Goal: Task Accomplishment & Management: Manage account settings

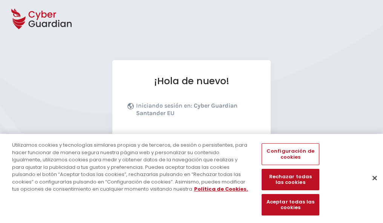
scroll to position [92, 0]
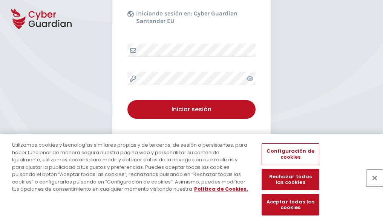
click at [371, 186] on button "Cerrar" at bounding box center [374, 178] width 17 height 17
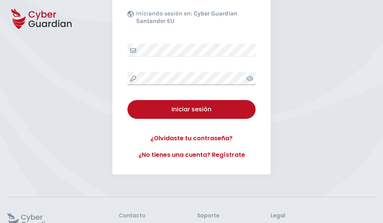
scroll to position [147, 0]
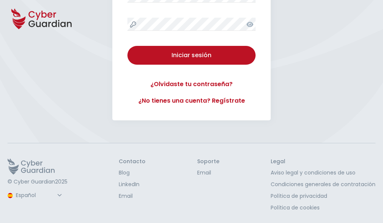
click at [127, 46] on button "Iniciar sesión" at bounding box center [191, 55] width 128 height 19
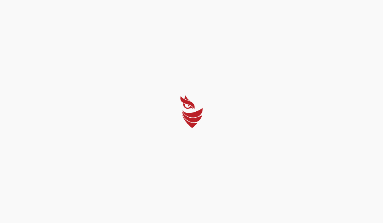
scroll to position [0, 0]
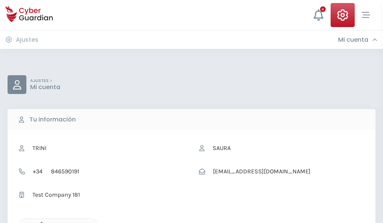
click at [40, 223] on icon "button" at bounding box center [40, 225] width 6 height 6
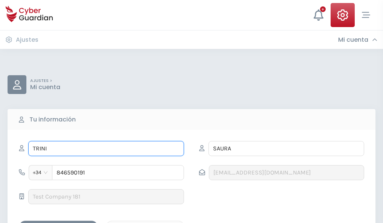
click at [106, 149] on input "TRINI" at bounding box center [106, 148] width 156 height 15
type input "T"
type input "Kike"
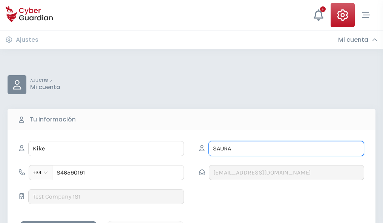
click at [286, 149] on input "SAURA" at bounding box center [286, 148] width 156 height 15
type input "S"
type input "Carvajal"
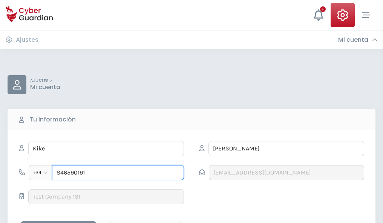
click at [118, 173] on input "846590191" at bounding box center [118, 172] width 132 height 15
type input "8"
type input "979886323"
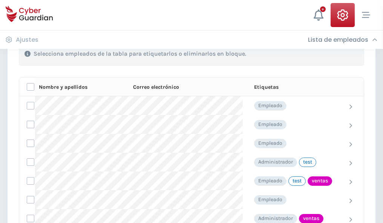
scroll to position [341, 0]
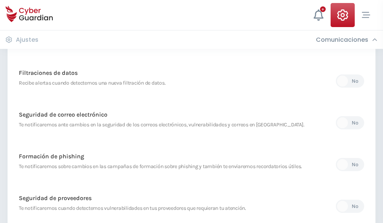
scroll to position [397, 0]
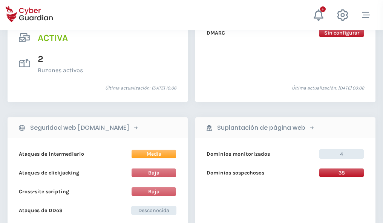
scroll to position [766, 0]
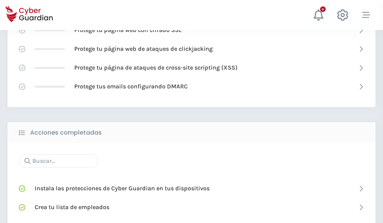
scroll to position [502, 0]
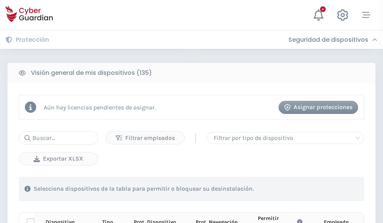
scroll to position [666, 0]
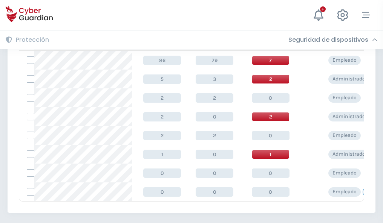
scroll to position [350, 0]
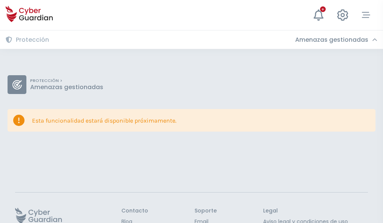
scroll to position [49, 0]
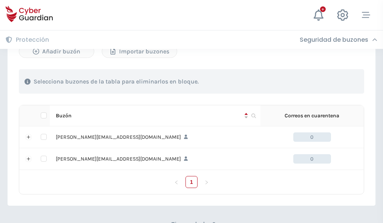
scroll to position [327, 0]
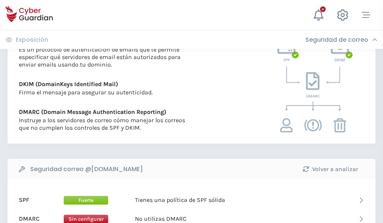
scroll to position [407, 0]
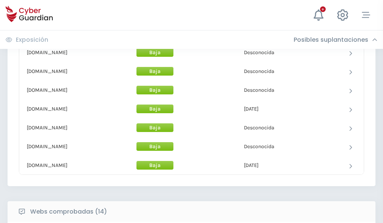
scroll to position [735, 0]
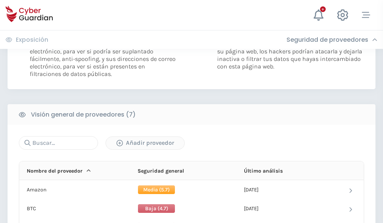
scroll to position [505, 0]
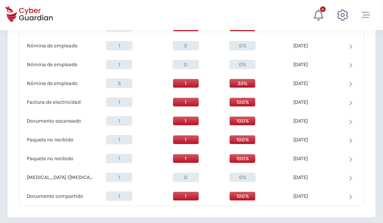
scroll to position [781, 0]
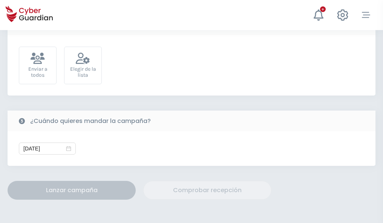
scroll to position [276, 0]
